Goal: Task Accomplishment & Management: Manage account settings

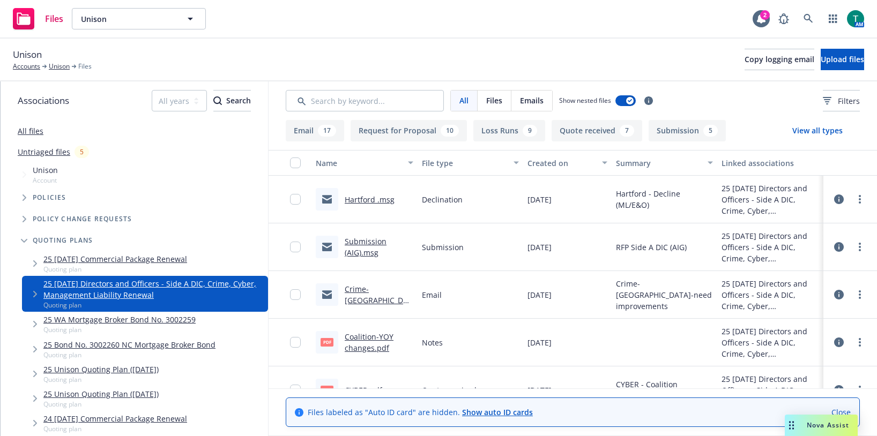
scroll to position [54, 0]
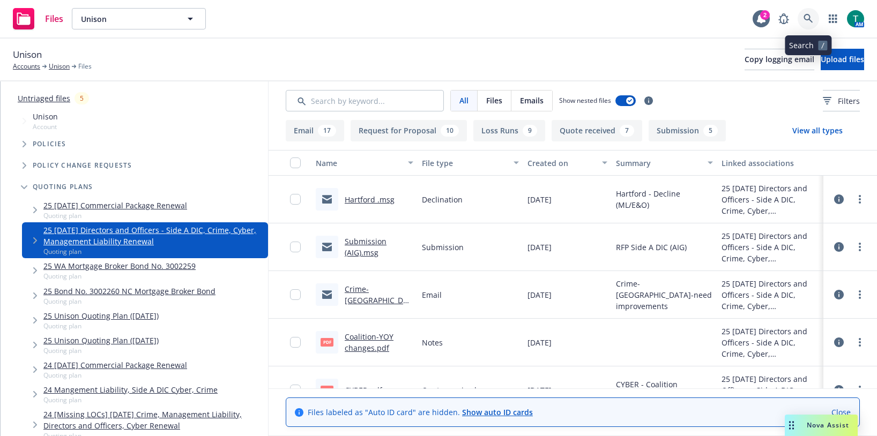
click at [812, 24] on link at bounding box center [808, 18] width 21 height 21
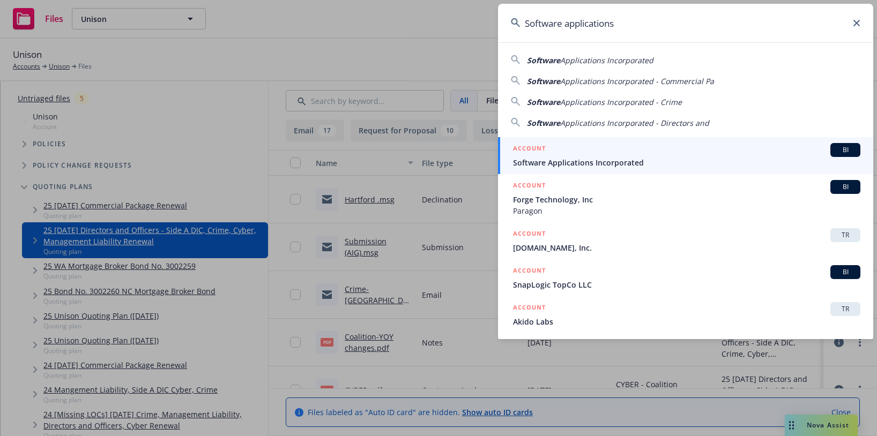
type input "Software applications"
click at [835, 150] on span "BI" at bounding box center [845, 150] width 21 height 10
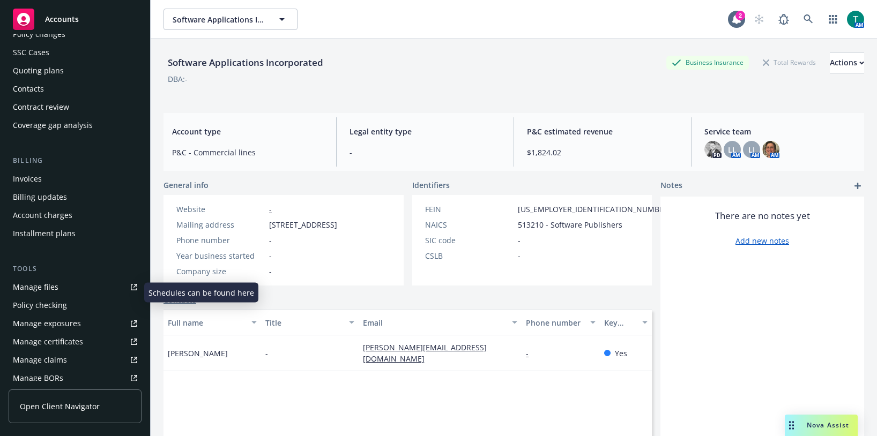
scroll to position [107, 0]
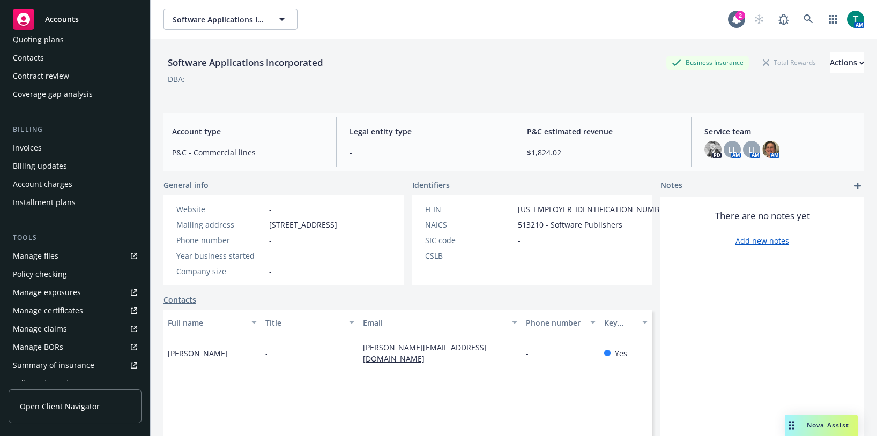
click at [57, 254] on link "Manage files" at bounding box center [75, 256] width 133 height 17
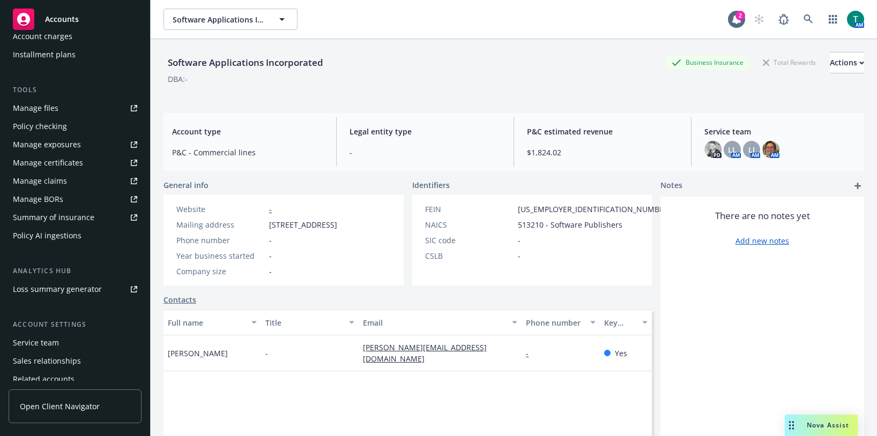
scroll to position [245, 0]
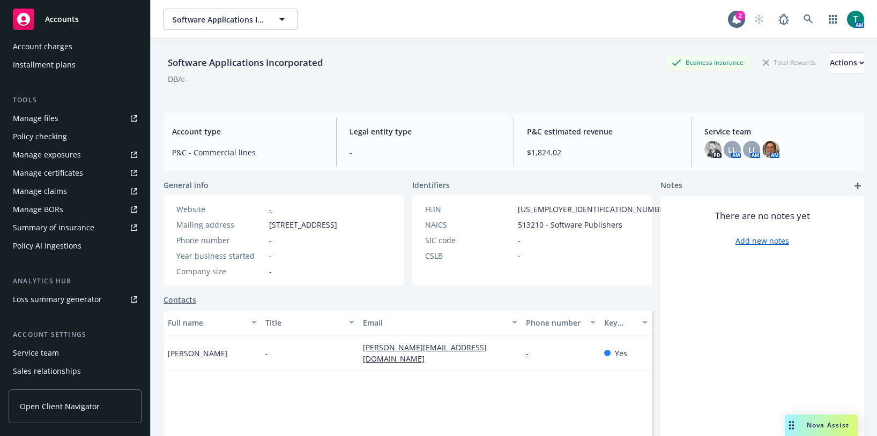
click at [60, 354] on div "Service team" at bounding box center [75, 353] width 124 height 17
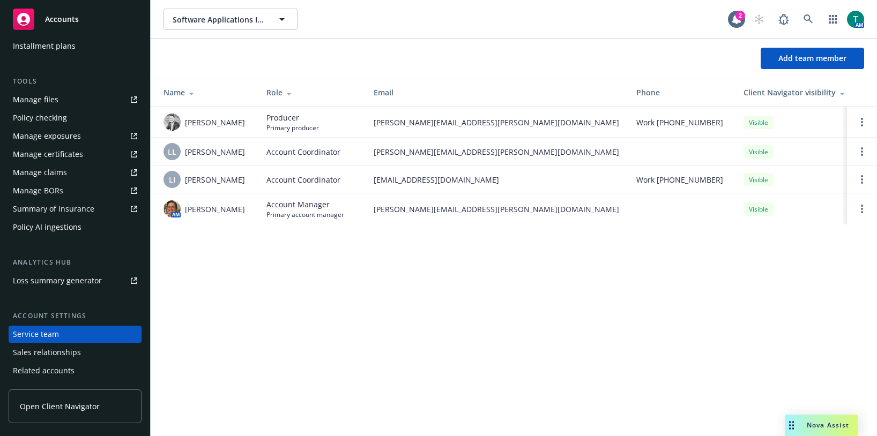
scroll to position [245, 0]
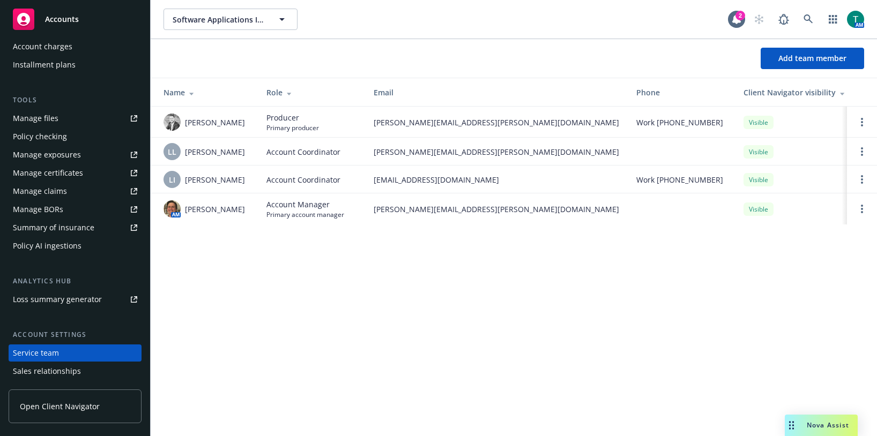
click at [44, 117] on div "Manage files" at bounding box center [36, 118] width 46 height 17
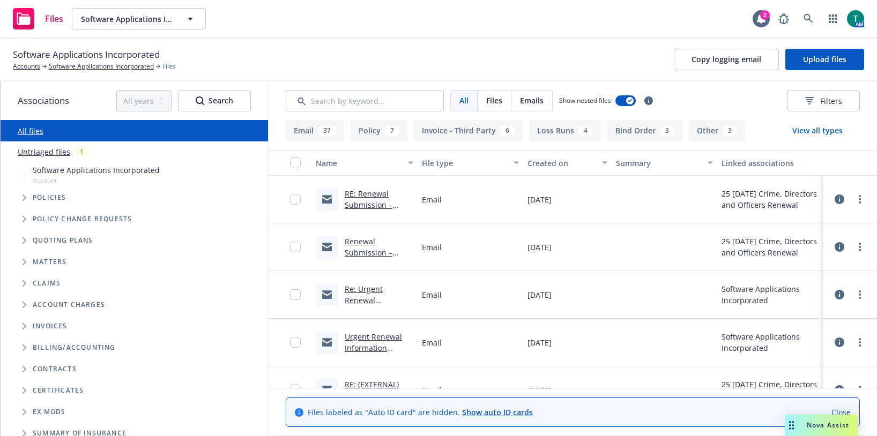
click at [23, 243] on icon "Tree Example" at bounding box center [25, 241] width 4 height 6
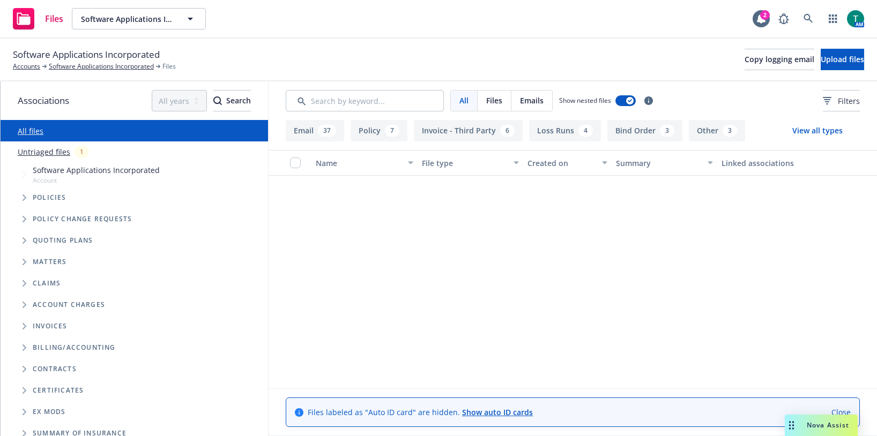
scroll to position [429, 0]
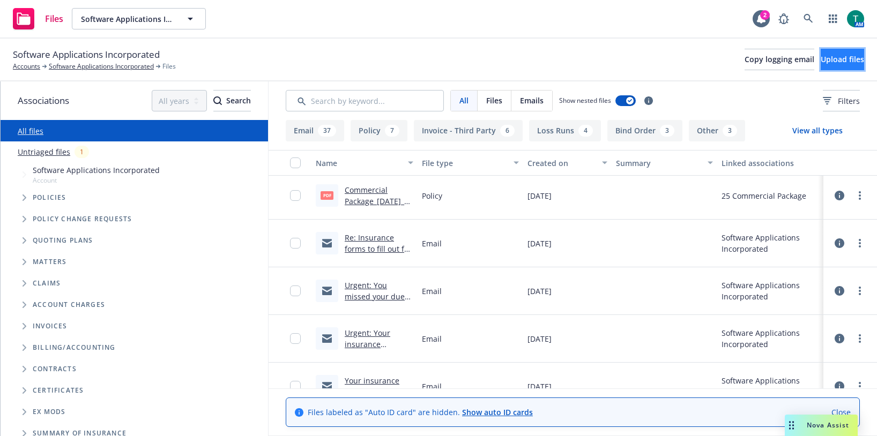
click at [825, 60] on span "Upload files" at bounding box center [842, 59] width 43 height 10
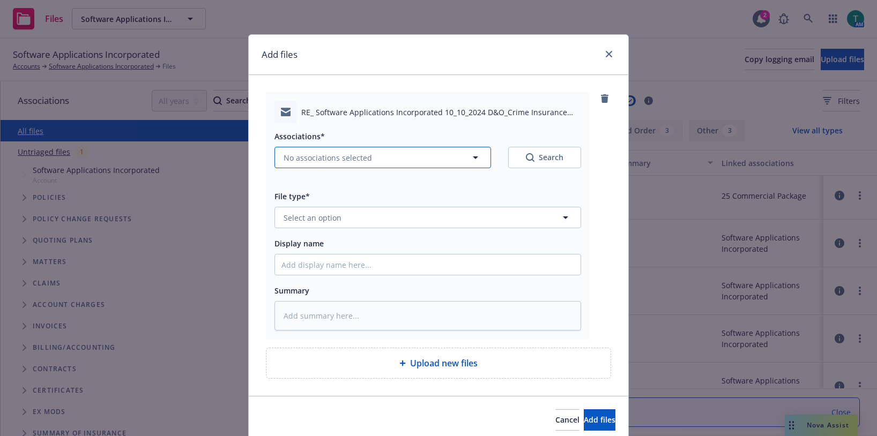
click at [296, 156] on span "No associations selected" at bounding box center [328, 157] width 88 height 11
type textarea "x"
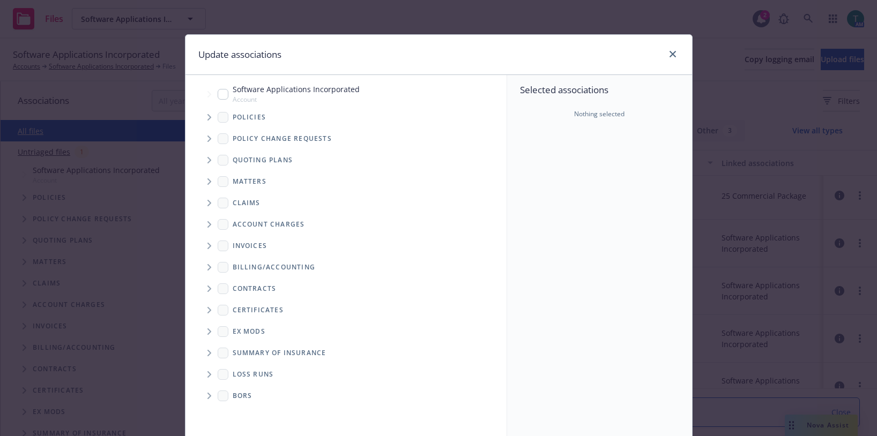
click at [221, 95] on input "Tree Example" at bounding box center [223, 94] width 11 height 11
checkbox input "true"
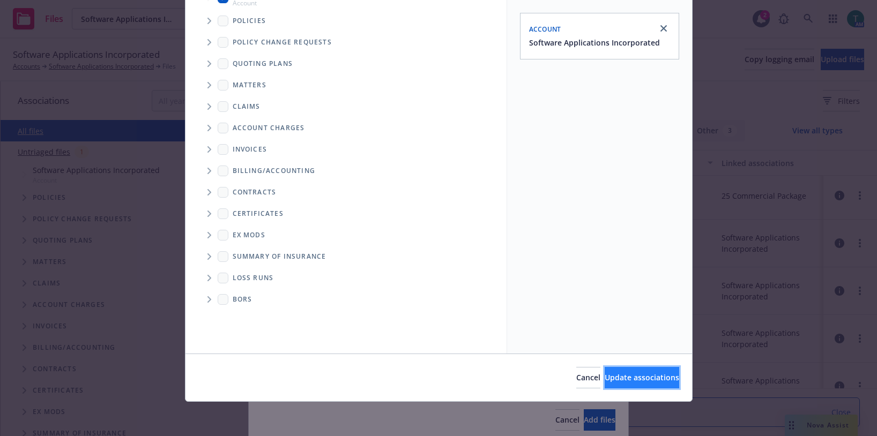
click at [637, 378] on span "Update associations" at bounding box center [642, 378] width 75 height 10
type textarea "x"
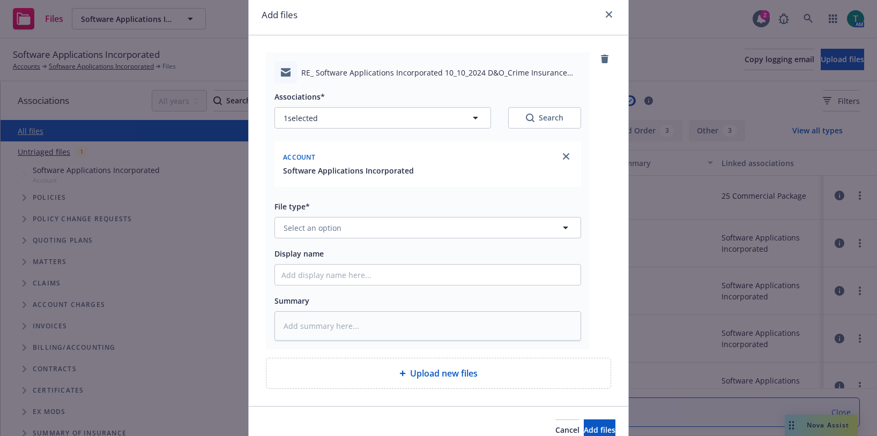
scroll to position [92, 0]
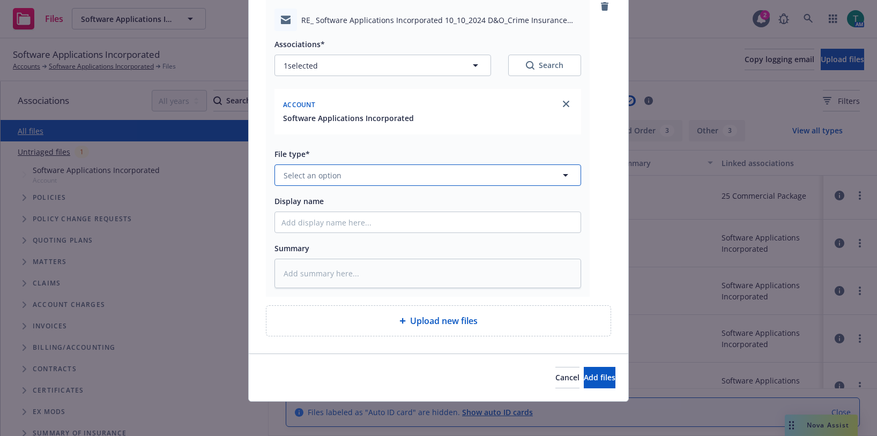
click at [334, 171] on span "Select an option" at bounding box center [313, 175] width 58 height 11
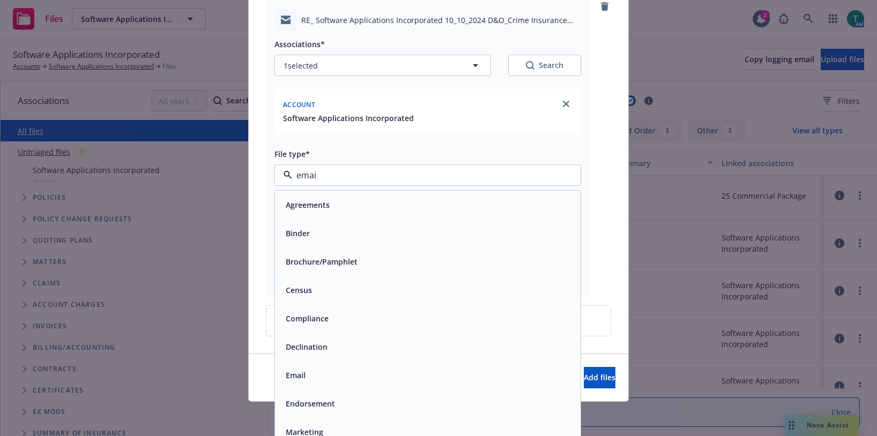
type input "email"
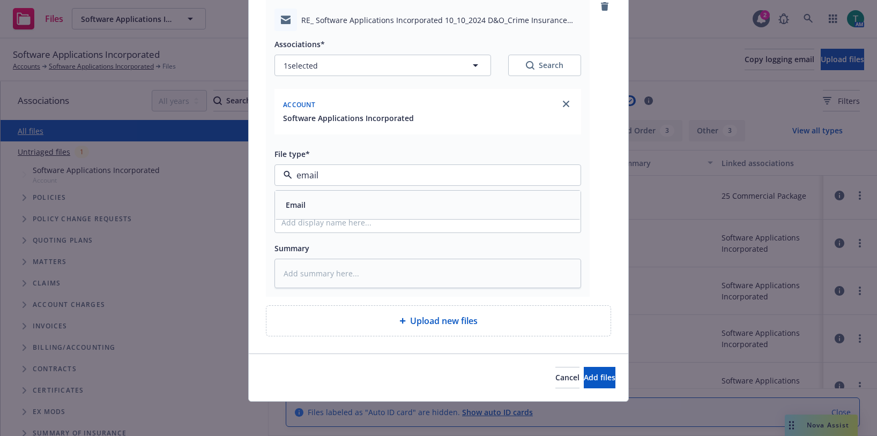
click at [320, 209] on div "Email" at bounding box center [427, 205] width 293 height 16
drag, startPoint x: 303, startPoint y: 224, endPoint x: 303, endPoint y: 205, distance: 18.8
click at [302, 210] on div "Display name" at bounding box center [428, 214] width 307 height 39
type textarea "x"
type input "C"
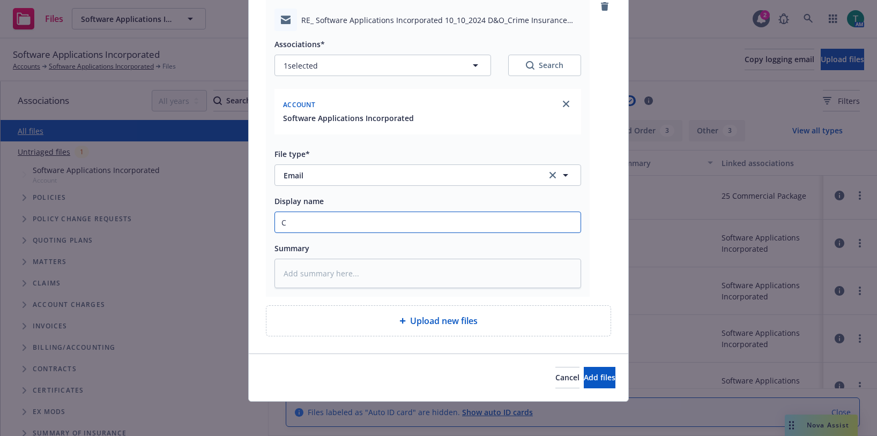
type textarea "x"
type input "CO"
type textarea "x"
type input "COI"
type textarea "x"
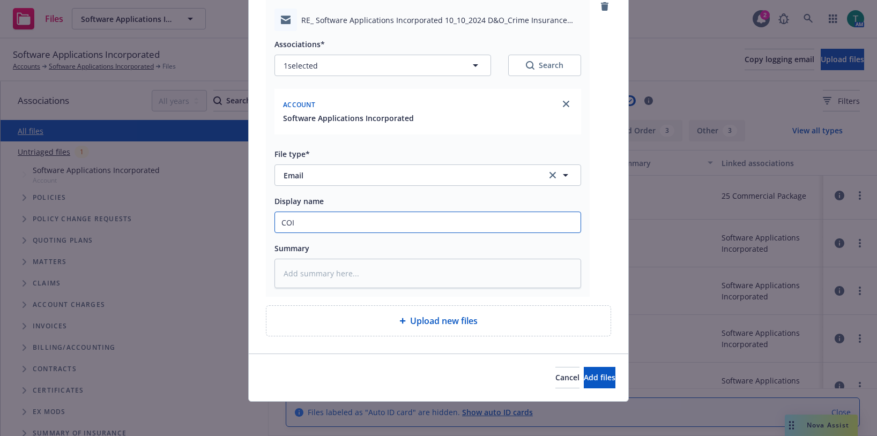
type input "COI"
type textarea "x"
type input "COI n"
type textarea "x"
type input "COI ne"
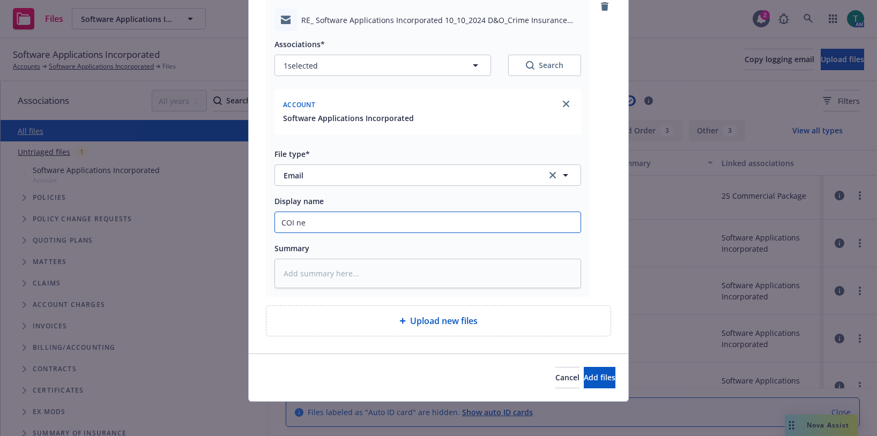
type textarea "x"
type input "COI nee"
type textarea "x"
type input "COI need"
type textarea "x"
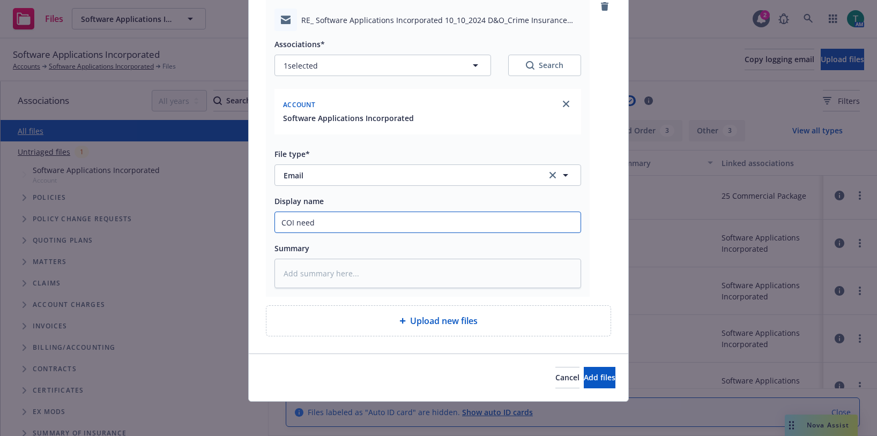
type input "COI neede"
type textarea "x"
type input "COI needed"
type textarea "x"
type input "COI needed"
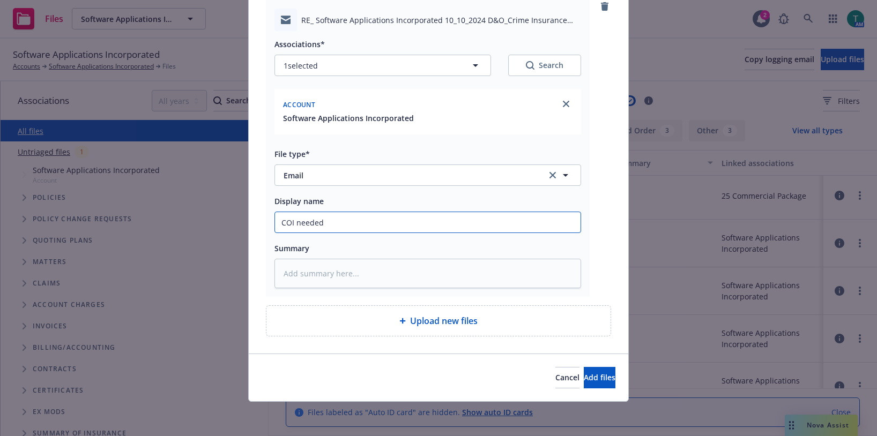
type textarea "x"
type input "COI needed -"
type textarea "x"
type input "COI needed -"
type textarea "x"
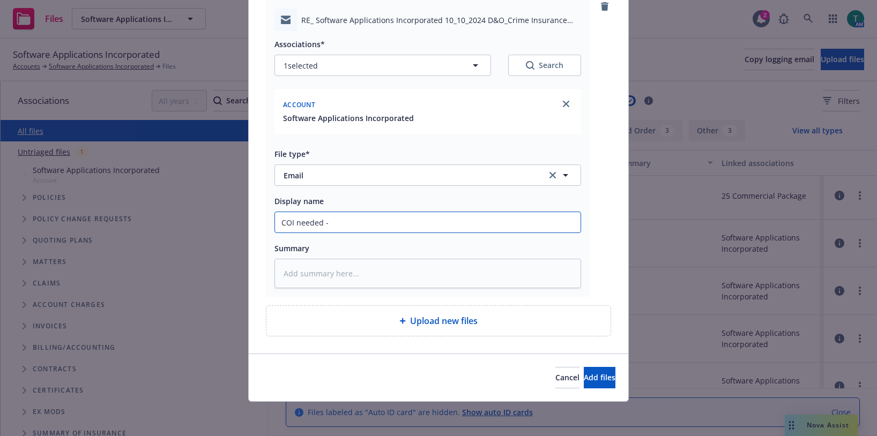
type input "COI needed - i"
type textarea "x"
type input "COI needed - in"
type textarea "x"
type input "COI needed - int"
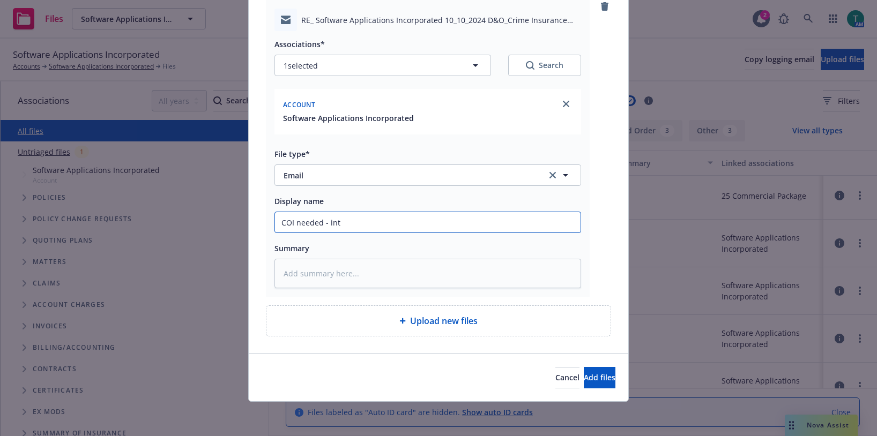
type textarea "x"
type input "COI needed - inte"
type textarea "x"
type input "COI needed - inter"
type textarea "x"
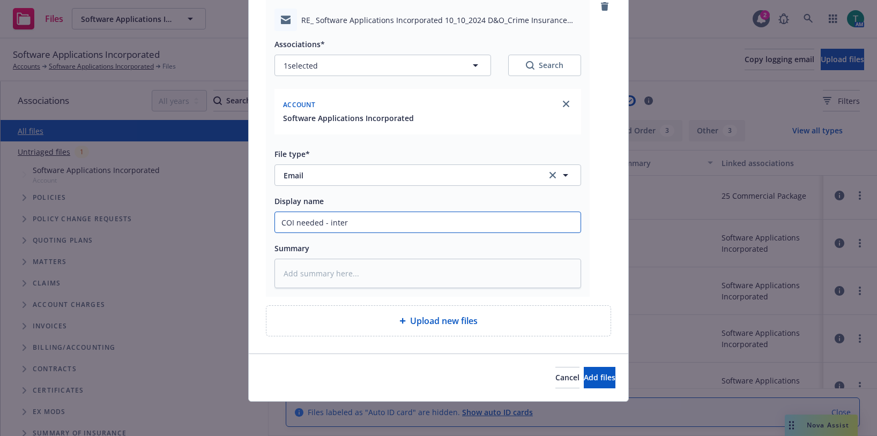
type input "COI needed - intern"
type textarea "x"
type input "COI needed - interna"
type textarea "x"
type input "COI needed - internal"
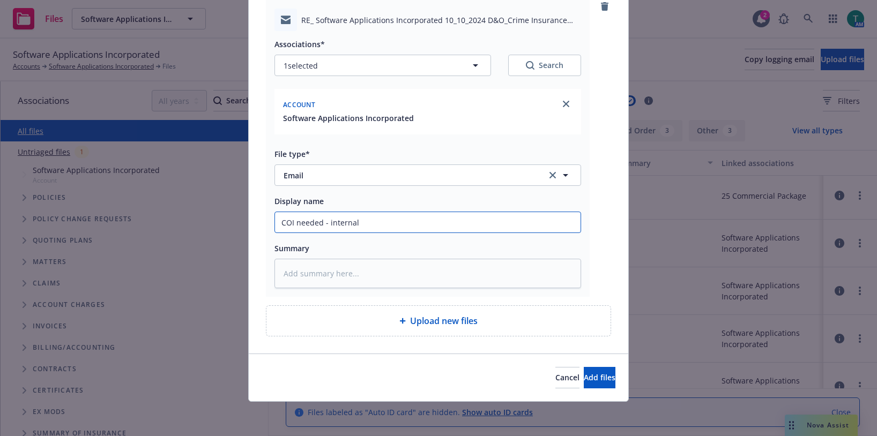
type textarea "x"
type input "COI needed - internal"
type textarea "x"
type input "COI needed - internal r"
type textarea "x"
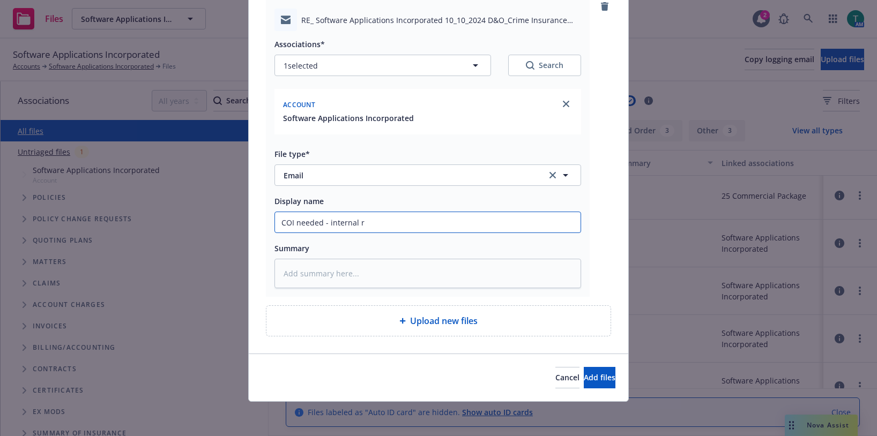
type input "COI needed - internal re"
type textarea "x"
type input "COI needed - internal req"
type textarea "x"
type input "COI needed - internal requ"
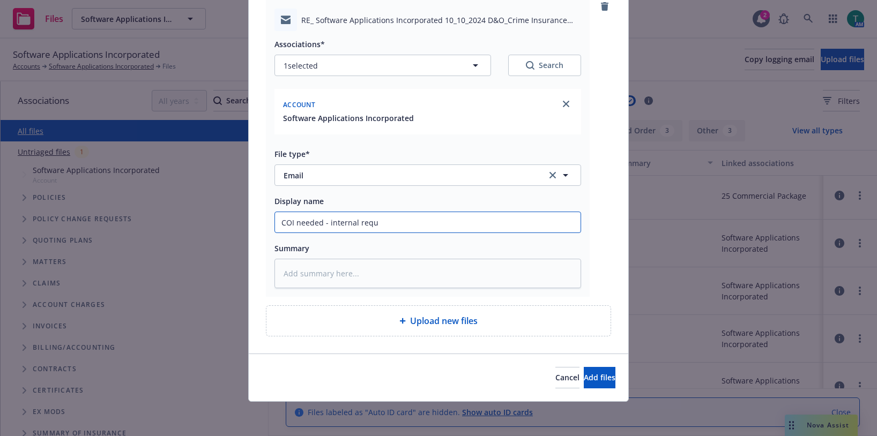
type textarea "x"
type input "COI needed - internal requs"
type textarea "x"
type input "COI needed - internal requst"
type textarea "x"
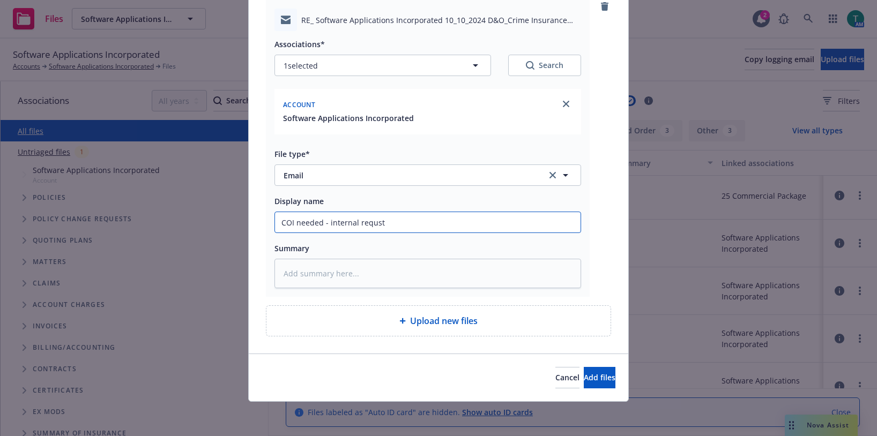
type input "COI needed - internal requs"
type textarea "x"
type input "COI needed - internal requ"
type textarea "x"
type input "COI needed - internal reque"
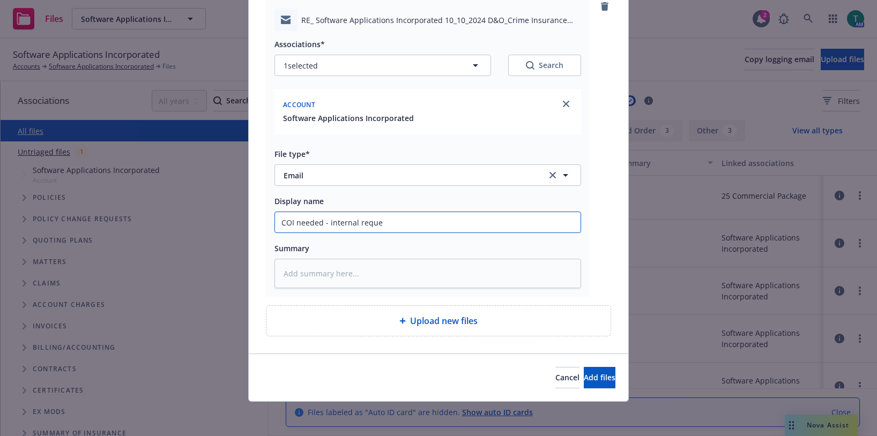
type textarea "x"
type input "COI needed - internal request"
type textarea "x"
drag, startPoint x: 291, startPoint y: 229, endPoint x: 144, endPoint y: 232, distance: 146.4
click at [144, 232] on div "Add files RE_ Software Applications Incorporated 10_10_2024 D&O_Crime Insurance…" at bounding box center [438, 218] width 877 height 436
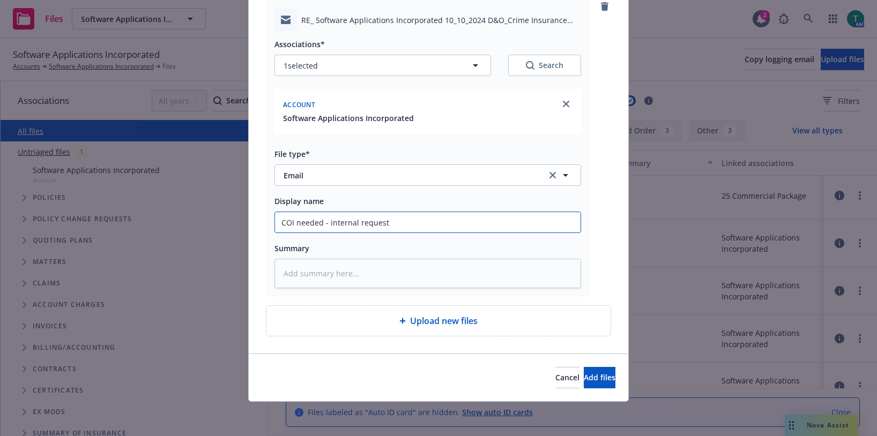
type input "COI needed - internal request"
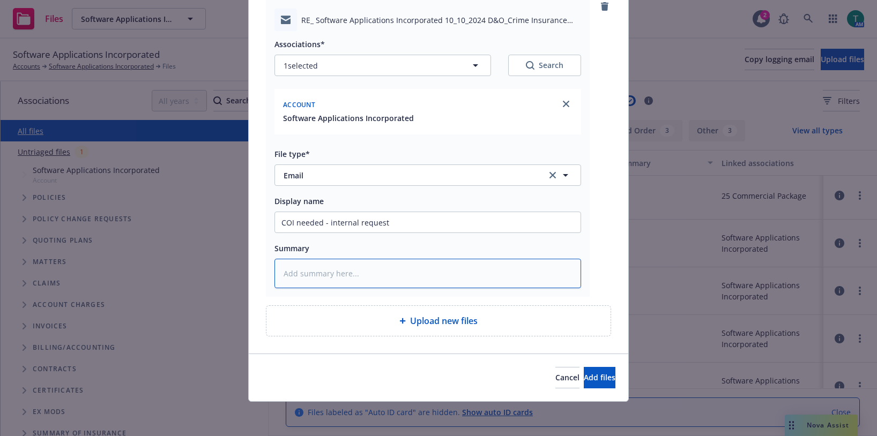
click at [292, 268] on textarea at bounding box center [428, 273] width 307 height 29
paste textarea "COI needed - internal request"
type textarea "x"
type textarea "COI needed - internal request"
click at [597, 378] on button "Add files" at bounding box center [600, 377] width 32 height 21
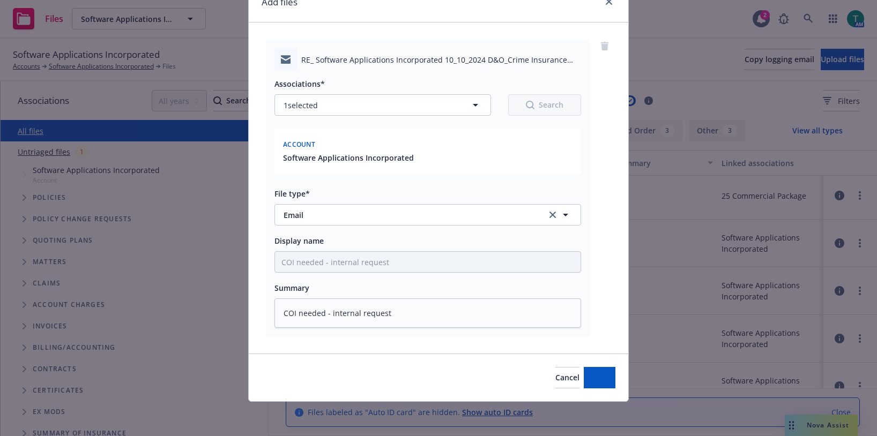
scroll to position [53, 0]
type textarea "x"
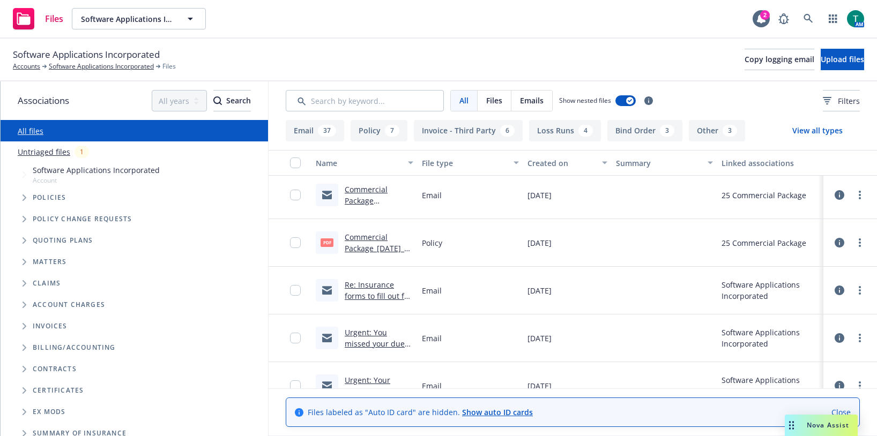
scroll to position [477, 0]
